Goal: Task Accomplishment & Management: Complete application form

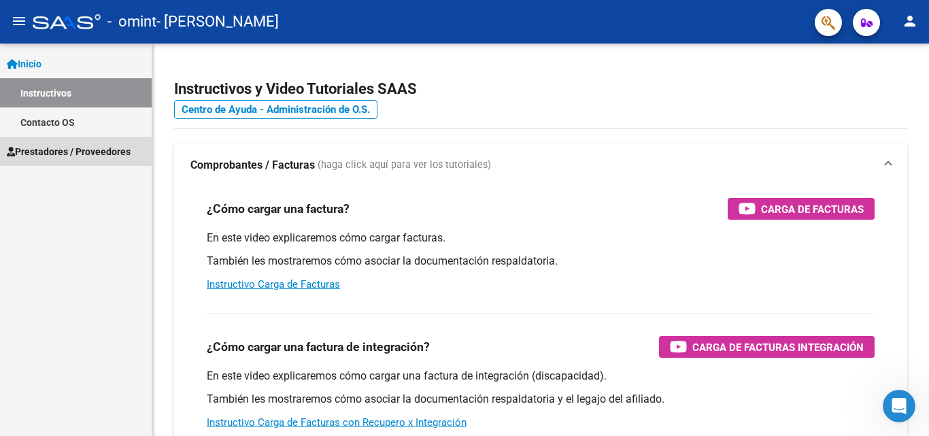
click at [71, 148] on span "Prestadores / Proveedores" at bounding box center [69, 151] width 124 height 15
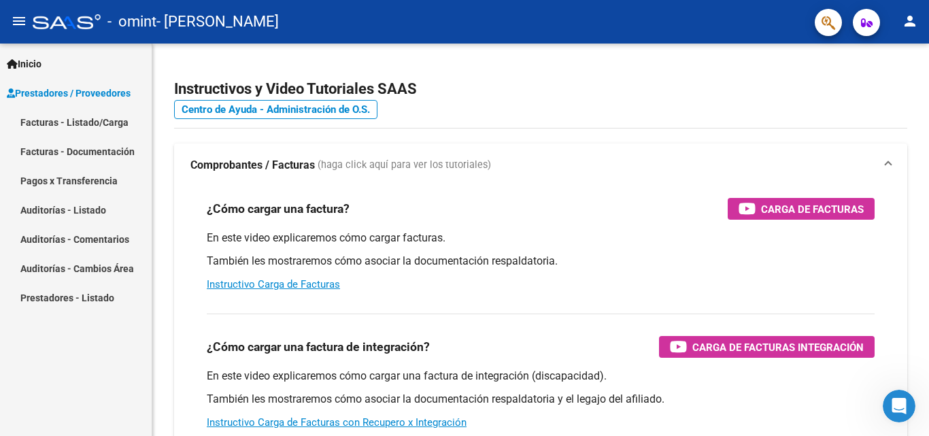
click at [111, 150] on link "Facturas - Documentación" at bounding box center [76, 151] width 152 height 29
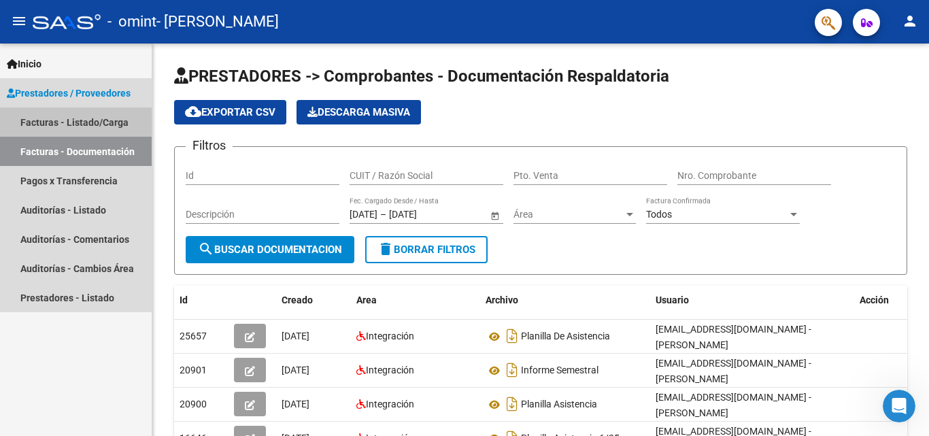
click at [105, 124] on link "Facturas - Listado/Carga" at bounding box center [76, 121] width 152 height 29
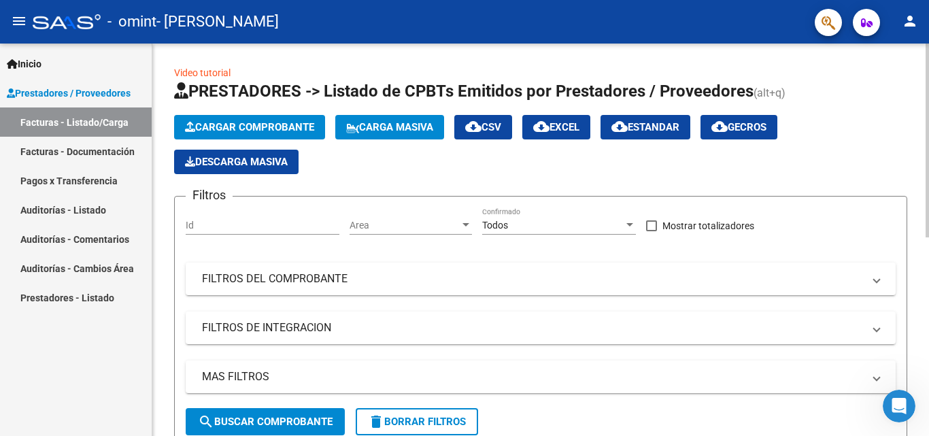
click at [307, 126] on span "Cargar Comprobante" at bounding box center [249, 127] width 129 height 12
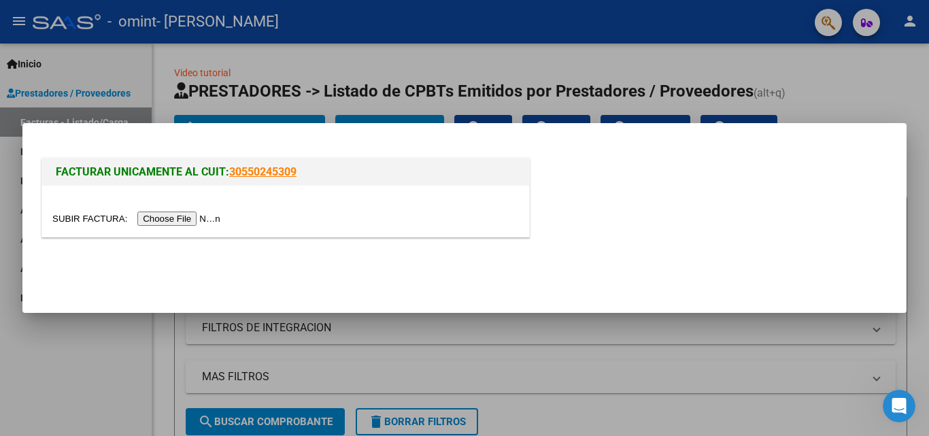
click at [186, 218] on input "file" at bounding box center [138, 218] width 172 height 14
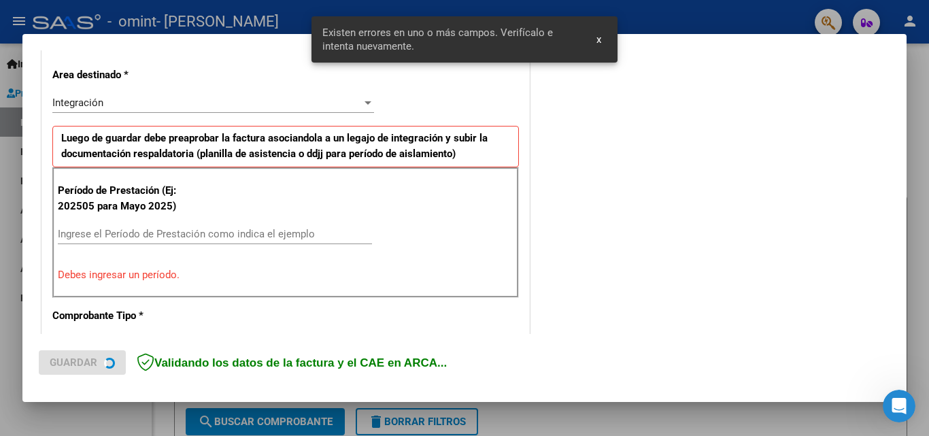
scroll to position [307, 0]
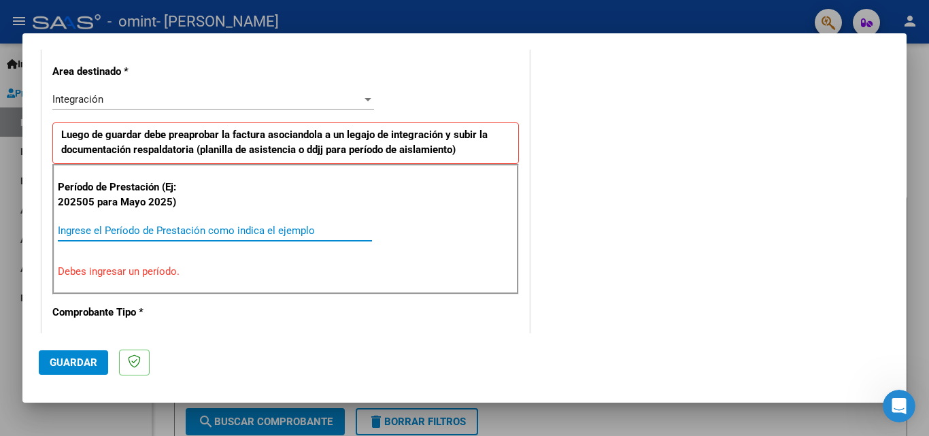
click at [122, 231] on input "Ingrese el Período de Prestación como indica el ejemplo" at bounding box center [215, 230] width 314 height 12
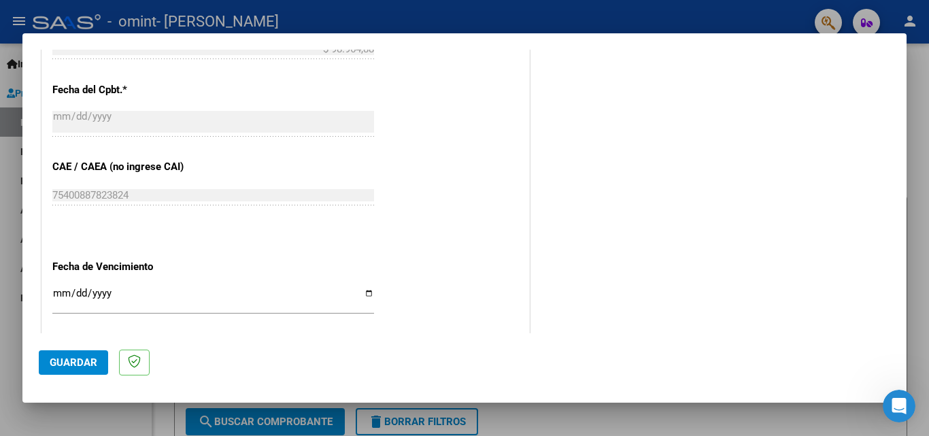
scroll to position [783, 0]
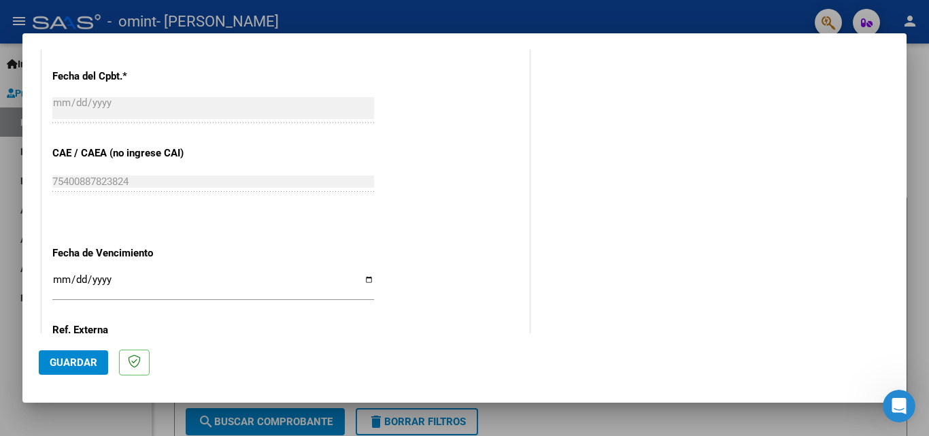
type input "202509"
click at [58, 282] on input "Ingresar la fecha" at bounding box center [213, 285] width 322 height 22
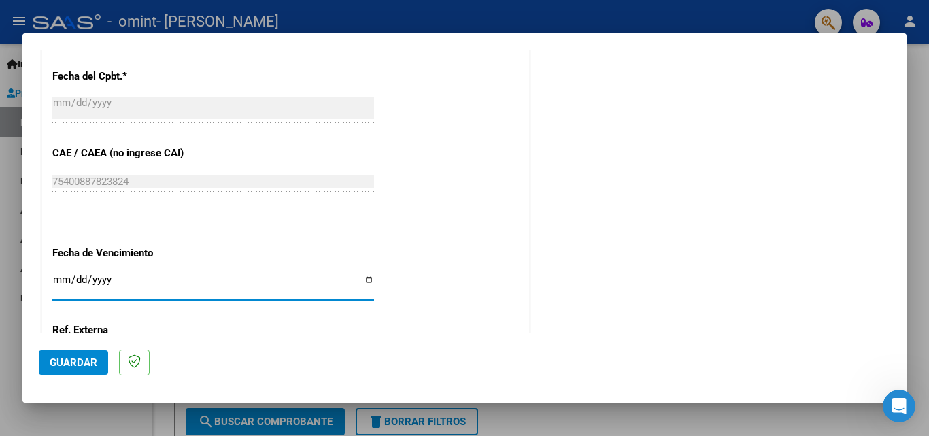
click at [99, 278] on input "Ingresar la fecha" at bounding box center [213, 285] width 322 height 22
type input "[DATE]"
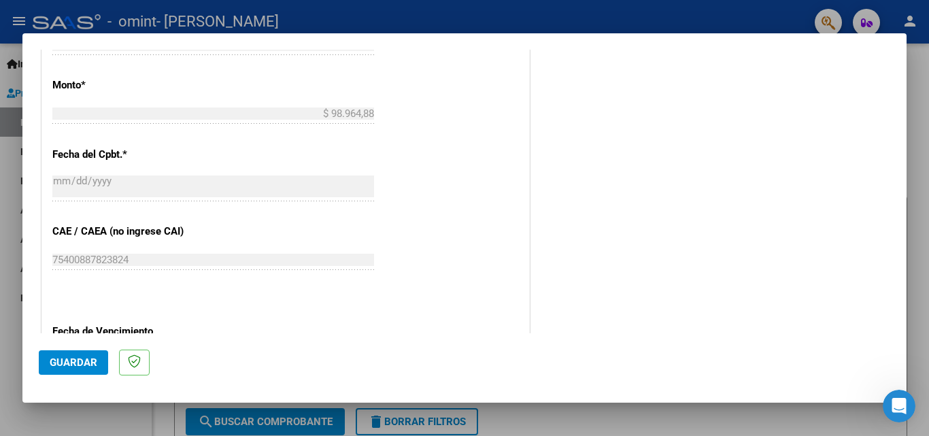
scroll to position [748, 0]
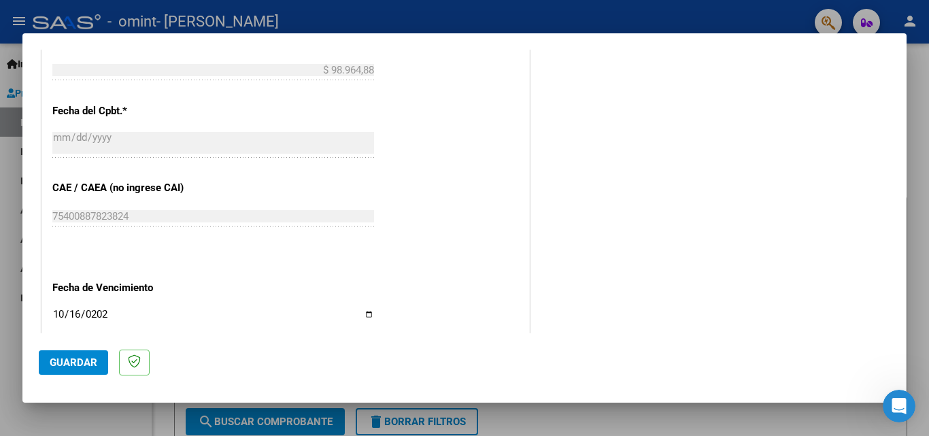
click at [76, 360] on span "Guardar" at bounding box center [74, 362] width 48 height 12
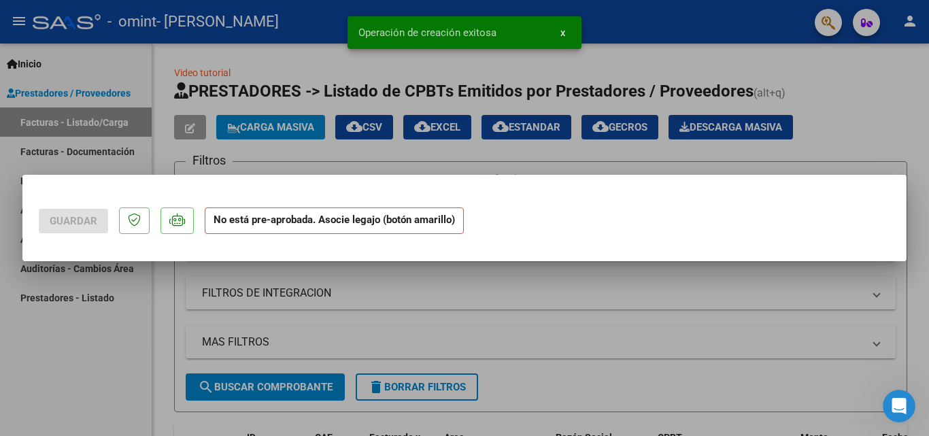
scroll to position [0, 0]
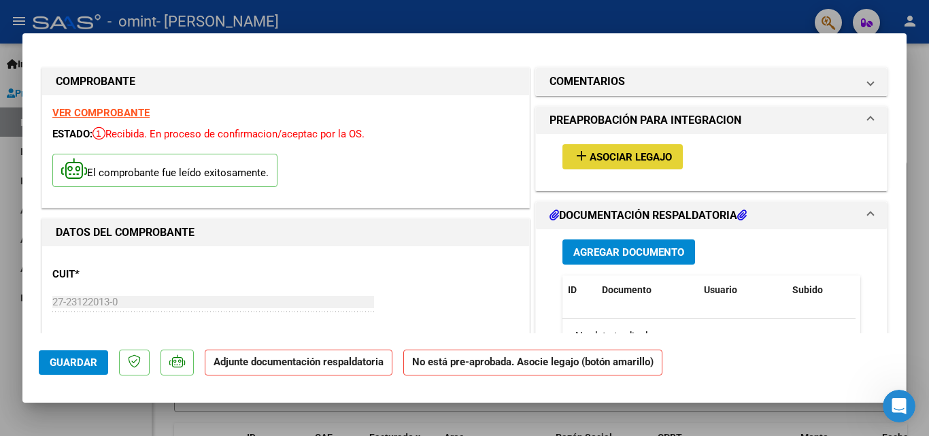
click at [615, 156] on span "Asociar Legajo" at bounding box center [631, 157] width 82 height 12
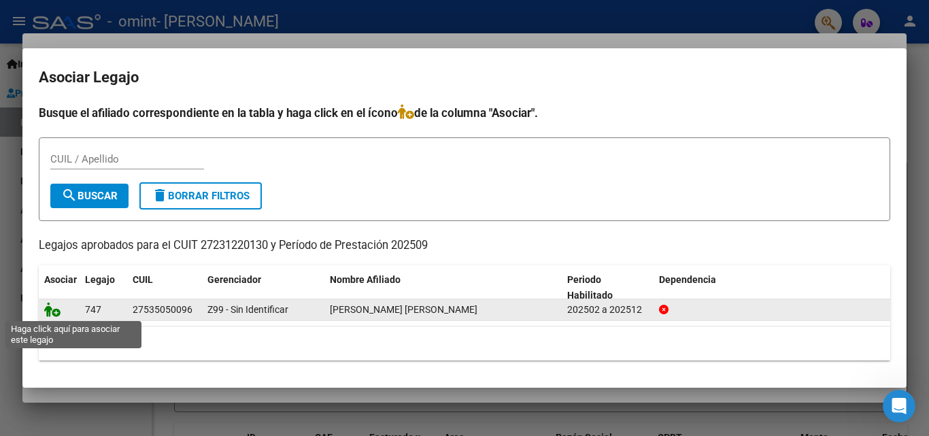
click at [57, 314] on icon at bounding box center [52, 309] width 16 height 15
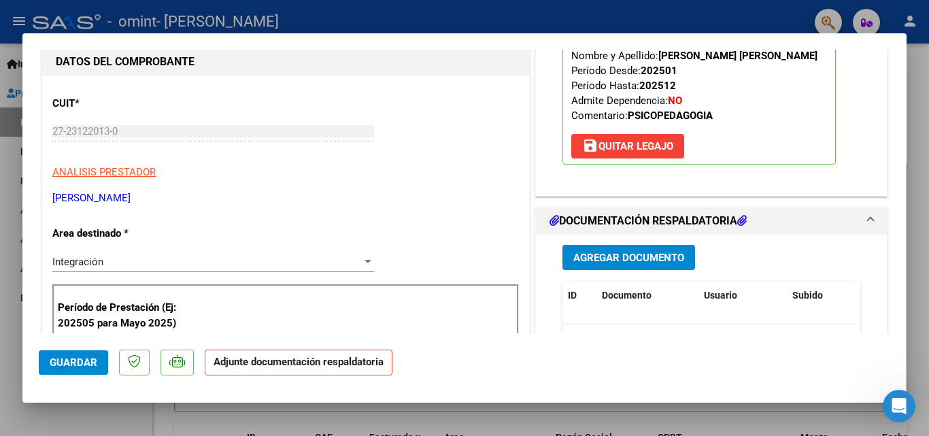
scroll to position [272, 0]
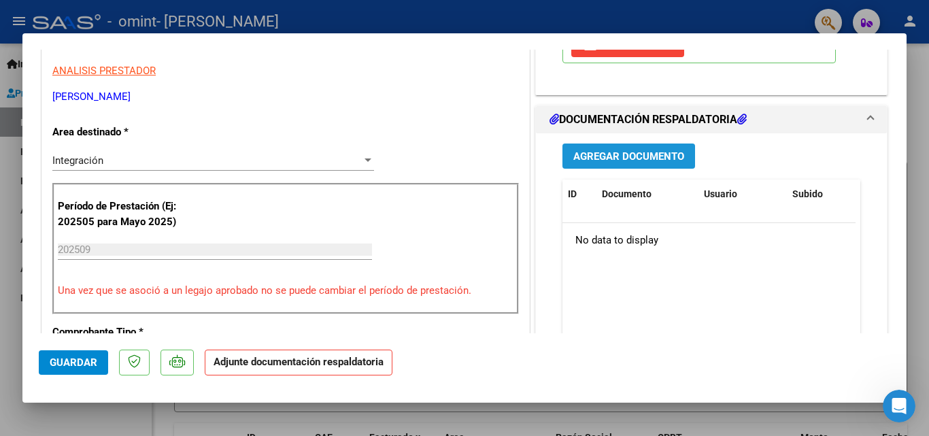
click at [638, 154] on span "Agregar Documento" at bounding box center [628, 156] width 111 height 12
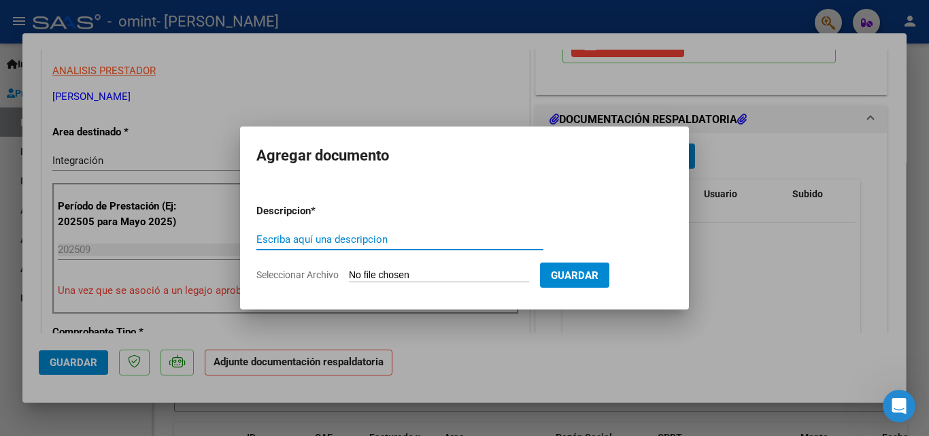
click at [273, 237] on input "Escriba aquí una descripcion" at bounding box center [399, 239] width 287 height 12
type input "planilla de asistencia"
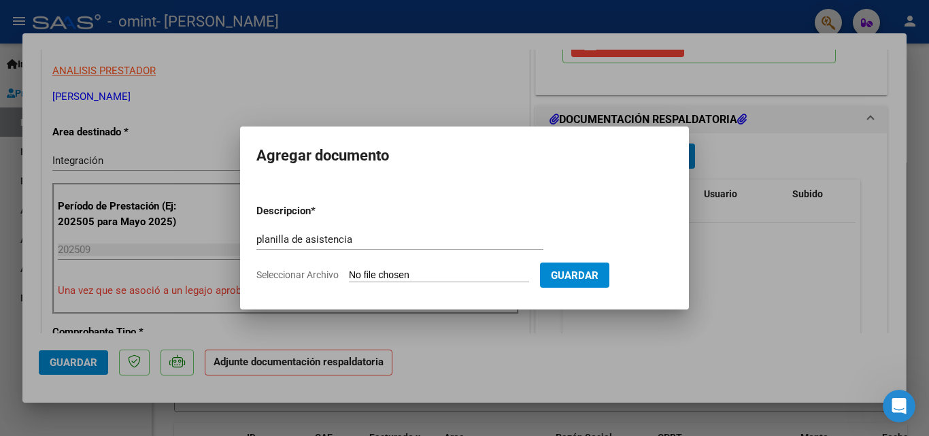
click at [410, 272] on input "Seleccionar Archivo" at bounding box center [439, 275] width 180 height 13
type input "C:\fakepath\mia925.pdf"
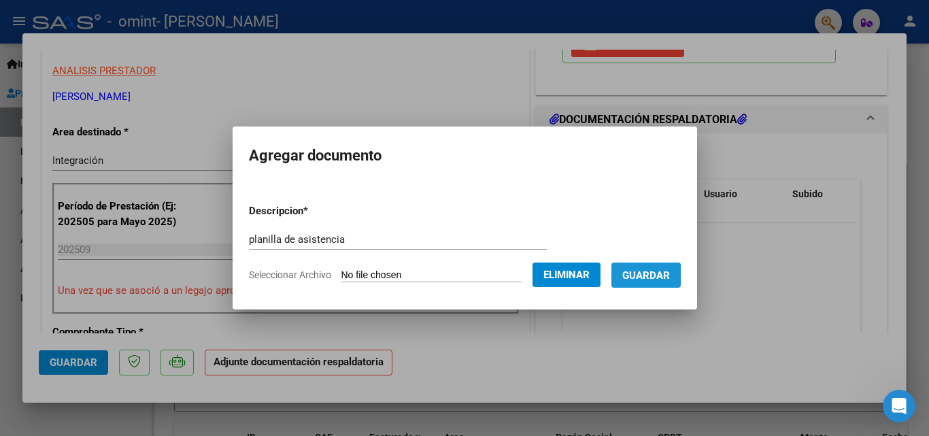
click at [650, 275] on span "Guardar" at bounding box center [646, 275] width 48 height 12
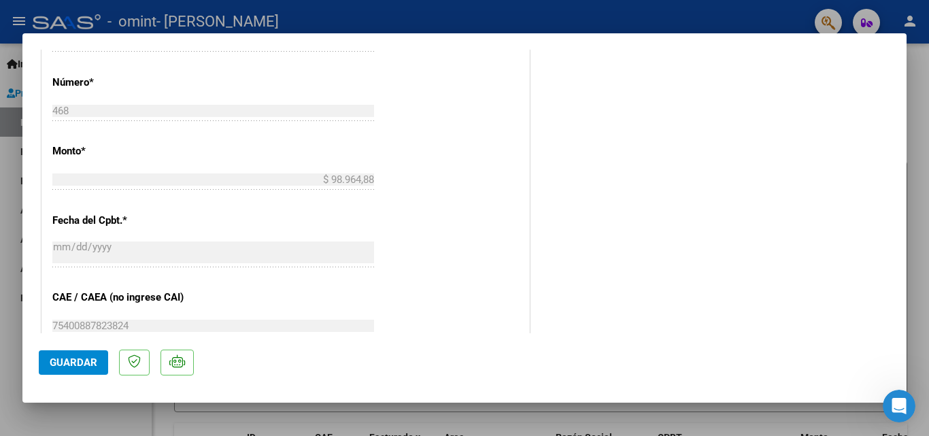
scroll to position [680, 0]
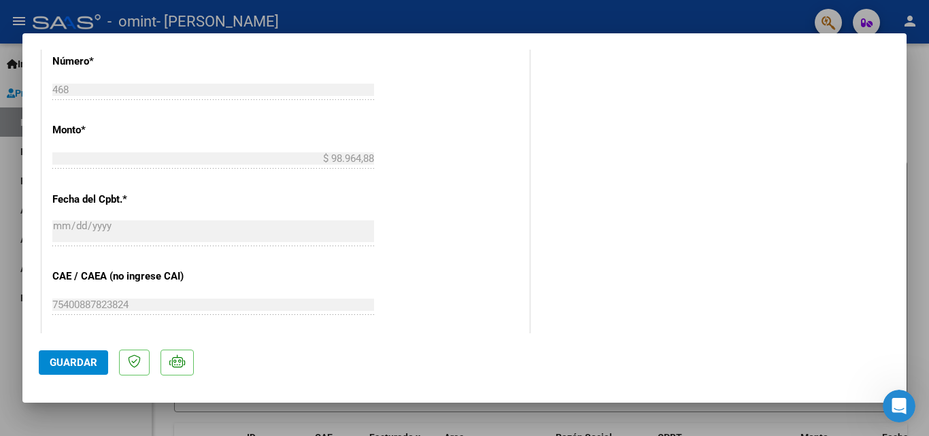
click at [72, 364] on span "Guardar" at bounding box center [74, 362] width 48 height 12
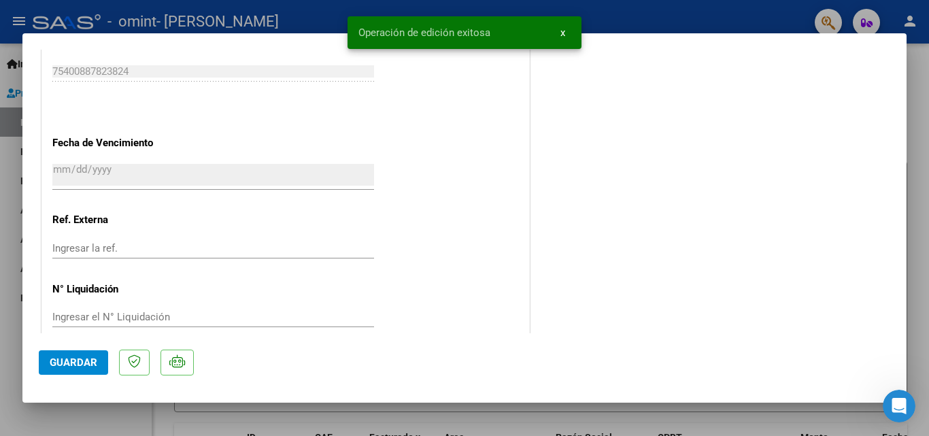
scroll to position [934, 0]
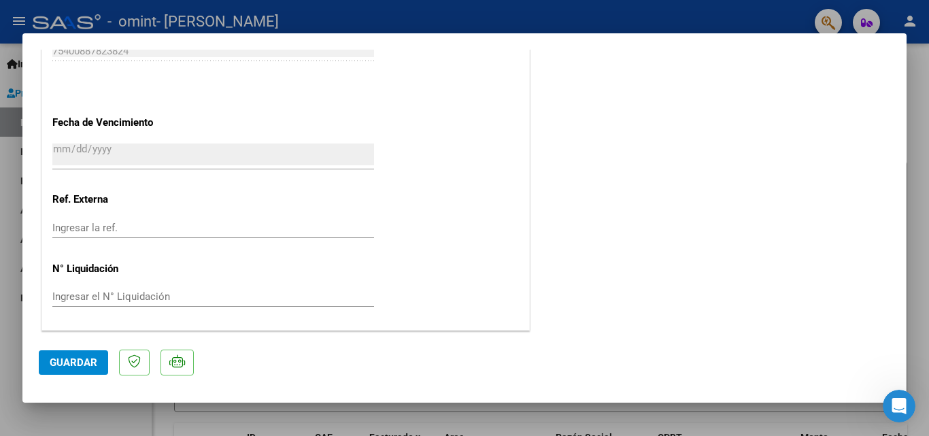
click at [80, 363] on span "Guardar" at bounding box center [74, 362] width 48 height 12
click at [918, 262] on div at bounding box center [464, 218] width 929 height 436
type input "$ 0,00"
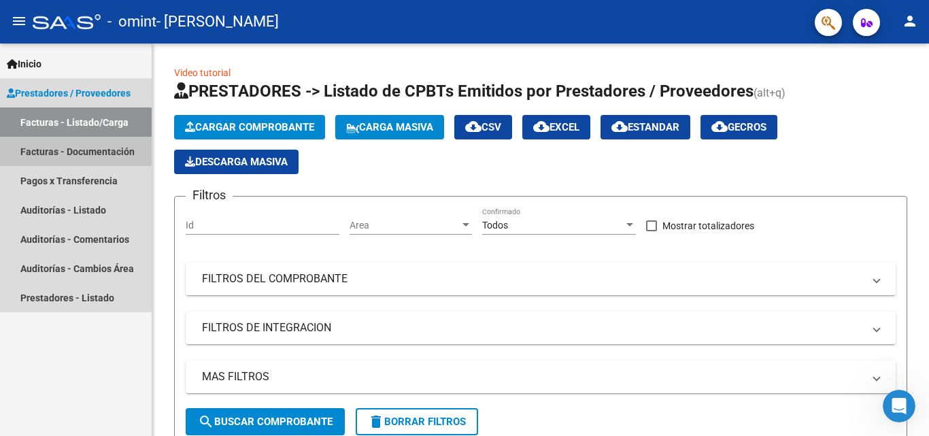
click at [71, 152] on link "Facturas - Documentación" at bounding box center [76, 151] width 152 height 29
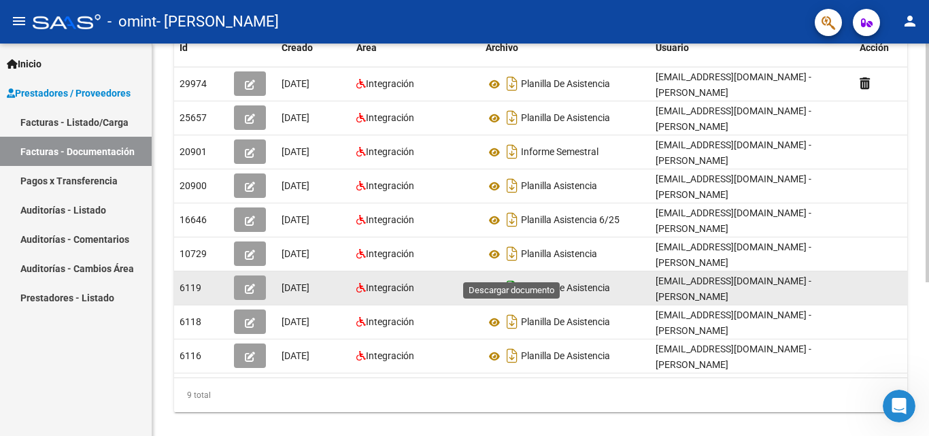
scroll to position [184, 0]
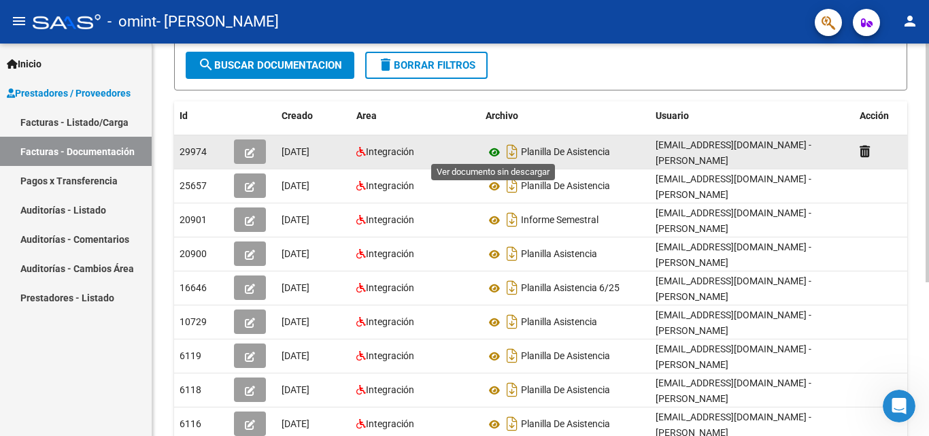
click at [492, 148] on icon at bounding box center [495, 152] width 18 height 16
click at [250, 149] on icon "button" at bounding box center [250, 153] width 10 height 10
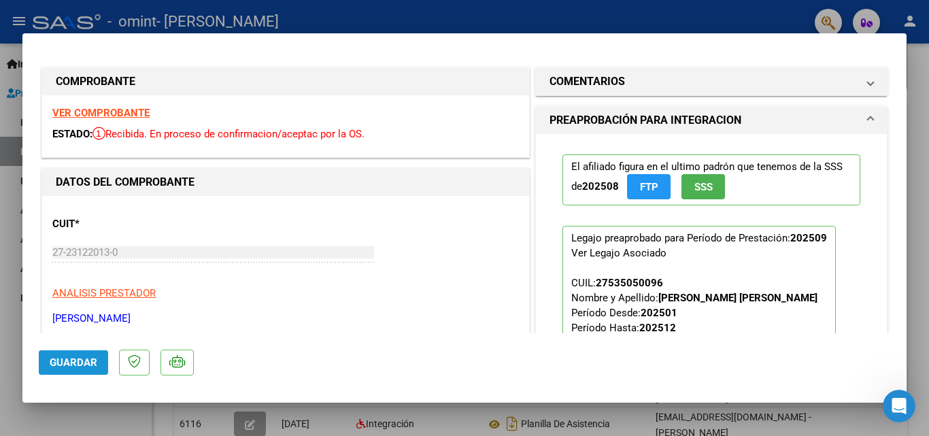
click at [78, 361] on span "Guardar" at bounding box center [74, 362] width 48 height 12
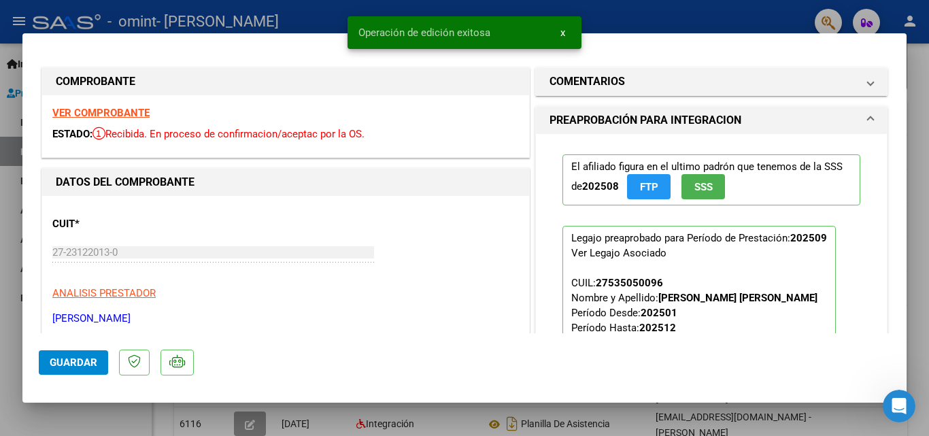
click at [562, 31] on span "x" at bounding box center [562, 33] width 5 height 12
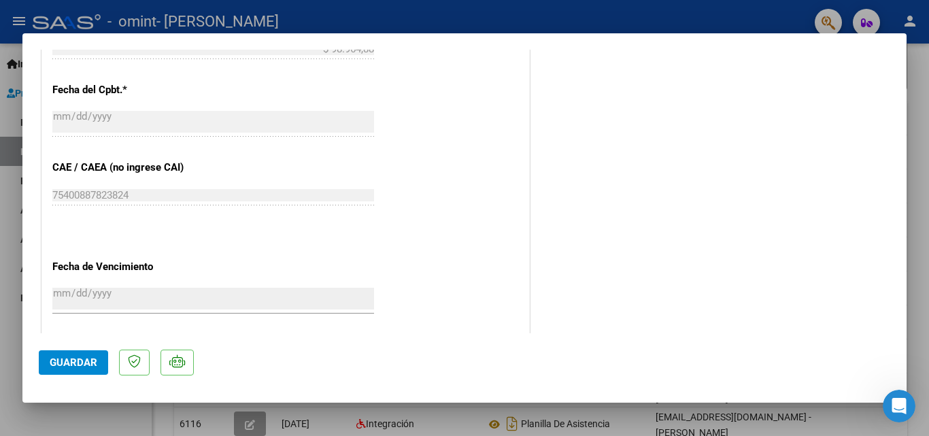
scroll to position [748, 0]
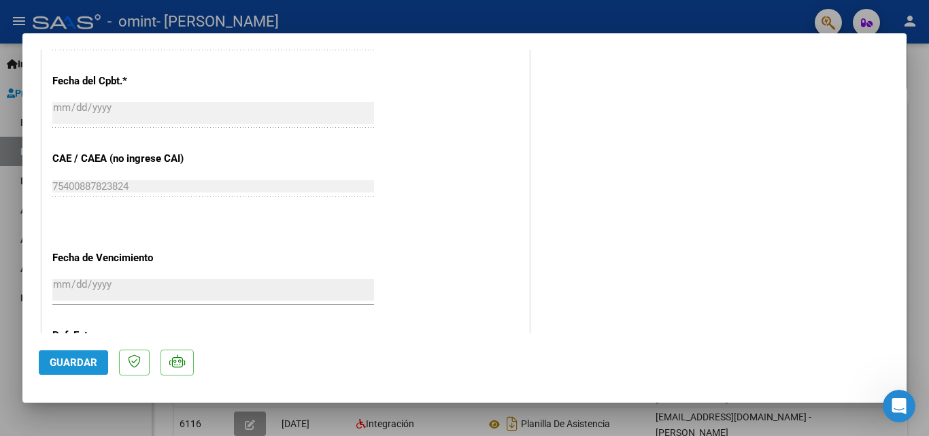
click at [80, 365] on span "Guardar" at bounding box center [74, 362] width 48 height 12
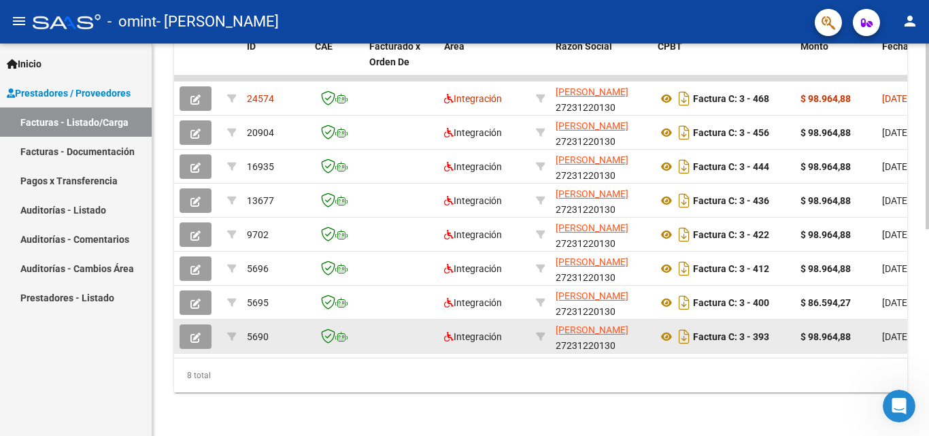
scroll to position [437, 0]
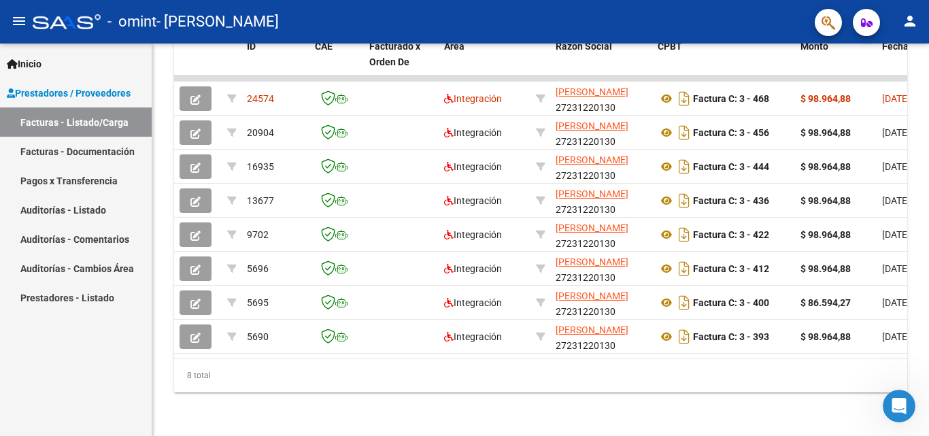
click at [16, 20] on mat-icon "menu" at bounding box center [19, 21] width 16 height 16
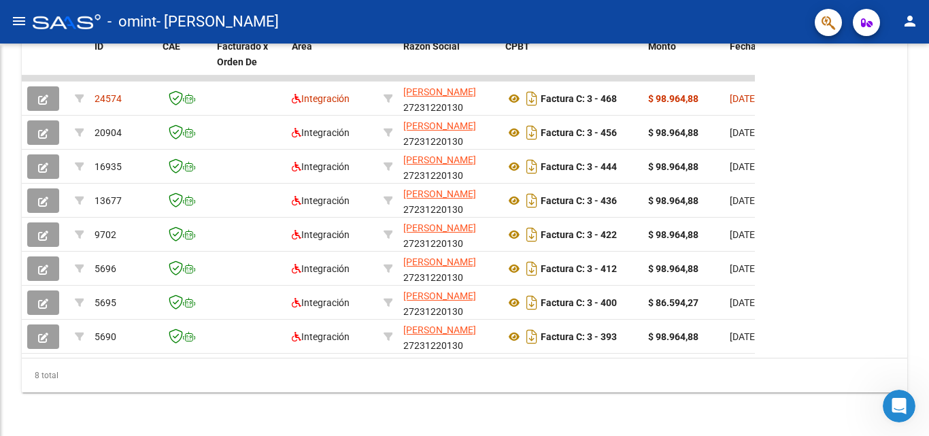
scroll to position [402, 0]
click at [24, 20] on mat-icon "menu" at bounding box center [19, 21] width 16 height 16
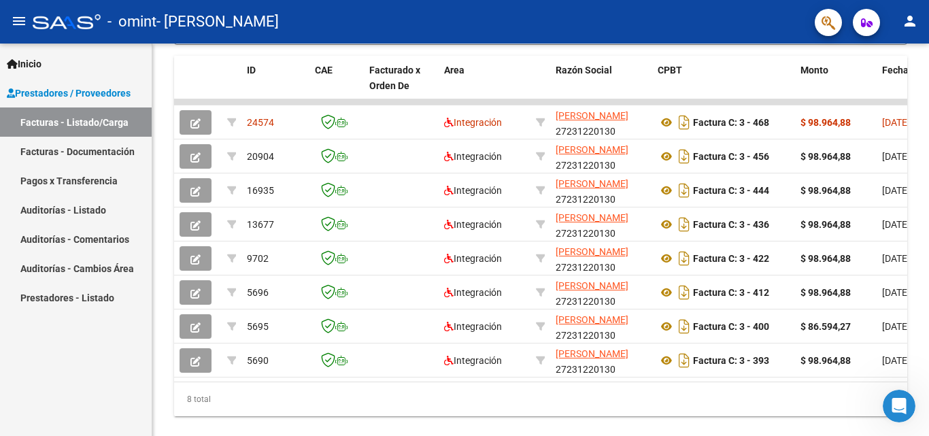
scroll to position [437, 0]
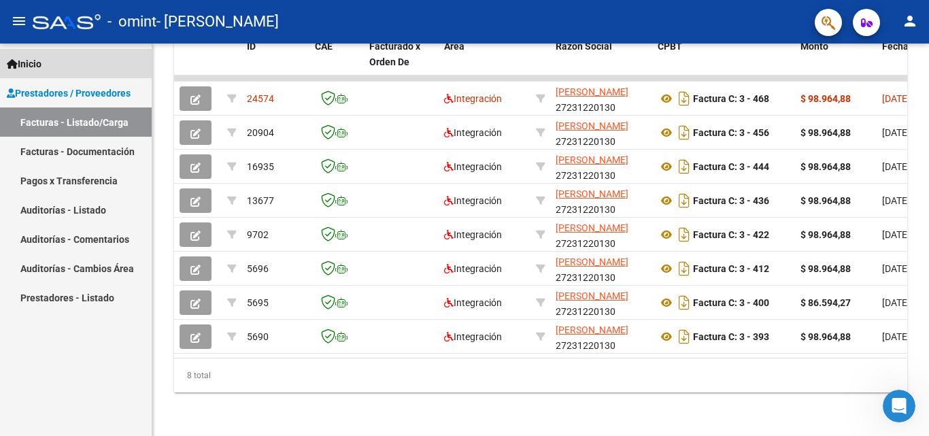
click at [31, 61] on span "Inicio" at bounding box center [24, 63] width 35 height 15
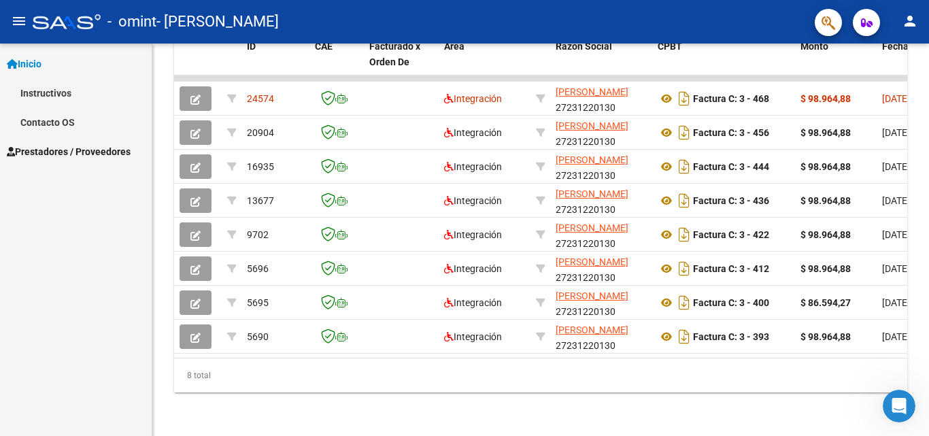
click at [25, 65] on span "Inicio" at bounding box center [24, 63] width 35 height 15
click at [24, 29] on mat-icon "menu" at bounding box center [19, 21] width 16 height 16
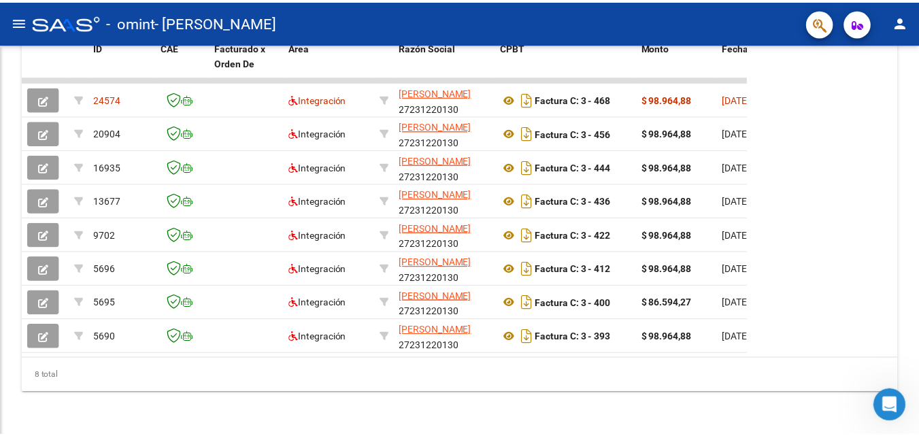
scroll to position [402, 0]
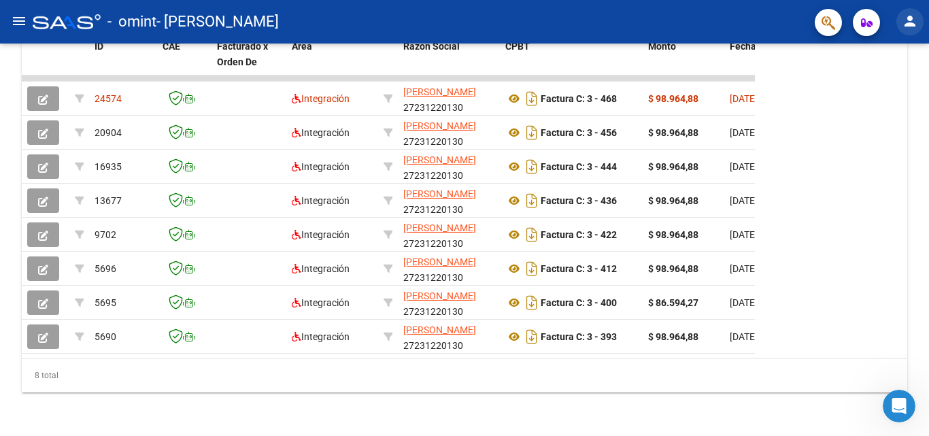
click at [911, 22] on mat-icon "person" at bounding box center [910, 21] width 16 height 16
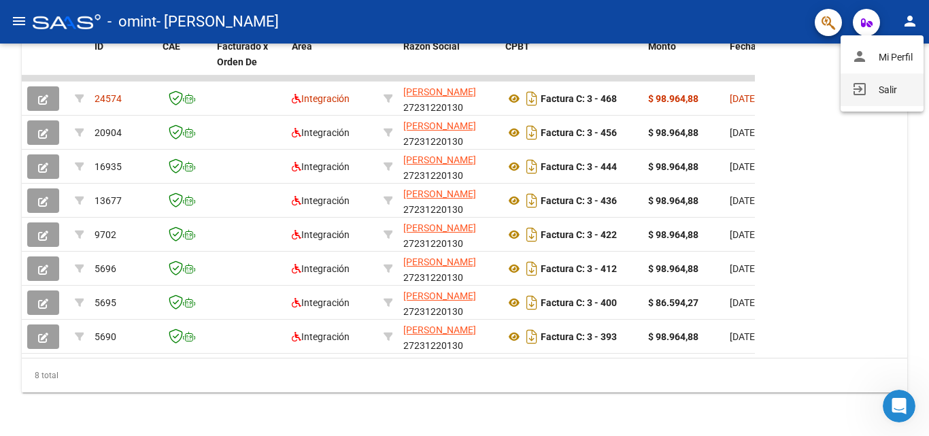
click at [881, 91] on button "exit_to_app Salir" at bounding box center [881, 89] width 83 height 33
